Goal: Transaction & Acquisition: Book appointment/travel/reservation

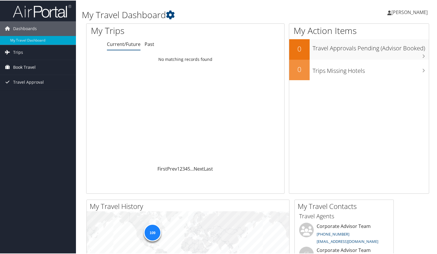
click at [26, 65] on span "Book Travel" at bounding box center [24, 66] width 23 height 15
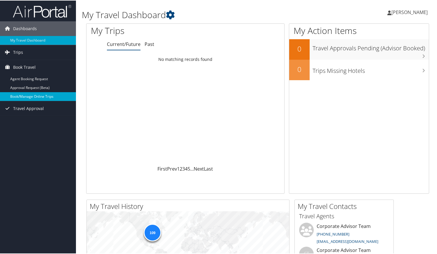
click at [32, 95] on link "Book/Manage Online Trips" at bounding box center [38, 95] width 76 height 9
